Goal: Task Accomplishment & Management: Use online tool/utility

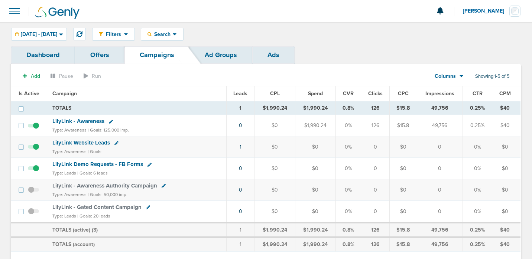
click at [273, 58] on link "Ads" at bounding box center [273, 54] width 42 height 17
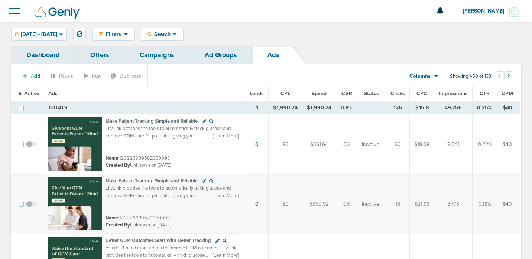
click at [258, 93] on span "Leads" at bounding box center [256, 94] width 14 height 6
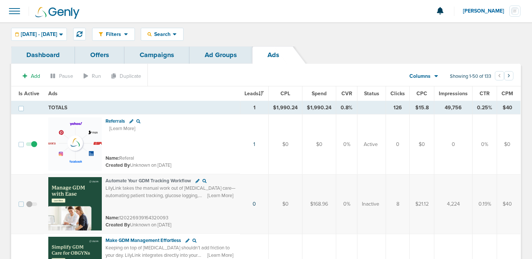
click at [258, 93] on span "Leads" at bounding box center [253, 94] width 19 height 6
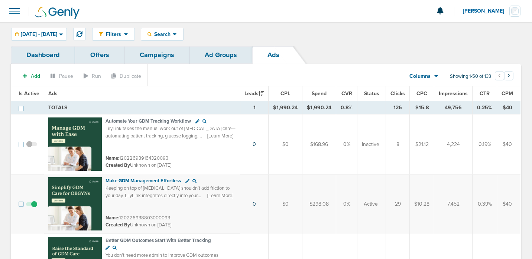
click at [258, 93] on span "Leads" at bounding box center [253, 94] width 19 height 6
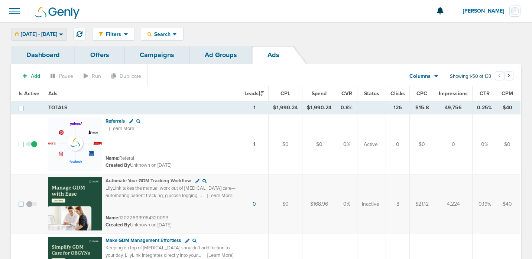
click at [52, 29] on div "[DATE] - [DATE]" at bounding box center [39, 34] width 55 height 12
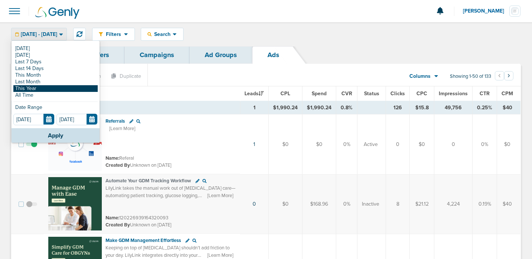
click at [32, 89] on link "This Year" at bounding box center [55, 88] width 84 height 7
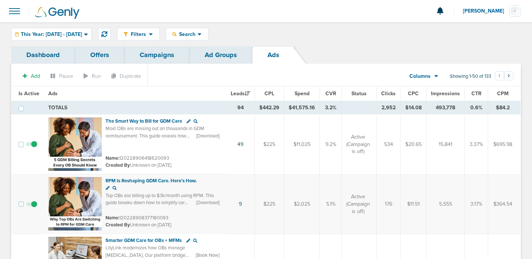
click at [214, 52] on link "Ad Groups" at bounding box center [220, 54] width 63 height 17
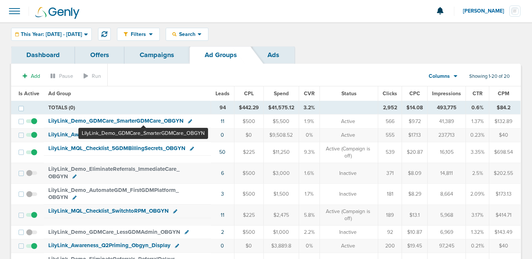
click at [143, 119] on span "LilyLink_ Demo_ GDMCare_ SmarterGDMCare_ OBGYN" at bounding box center [115, 121] width 135 height 7
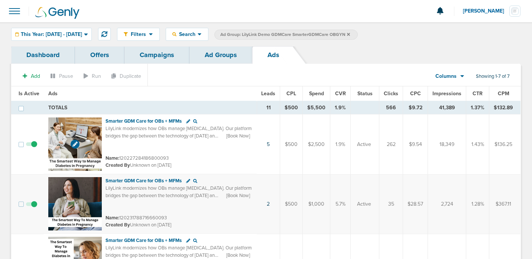
click at [59, 154] on img at bounding box center [74, 144] width 53 height 53
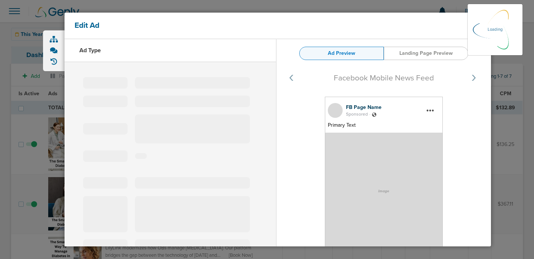
select select "learn_more"
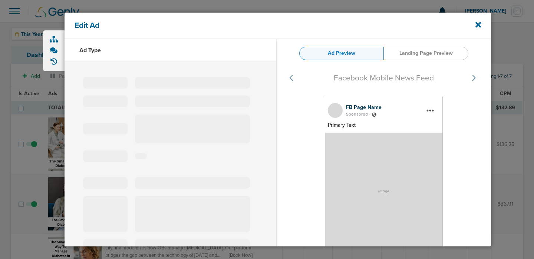
type input "120227284186800093"
type input "Smarter GDM Care for OBs + MFMs"
type textarea "LilyLink modernizes how OBs manage [MEDICAL_DATA]. Our platform bridges the gap…"
select select "book_travel"
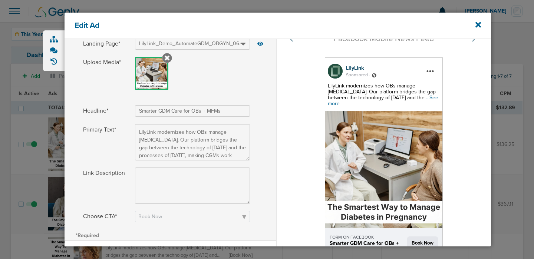
scroll to position [85, 0]
